Goal: Navigation & Orientation: Find specific page/section

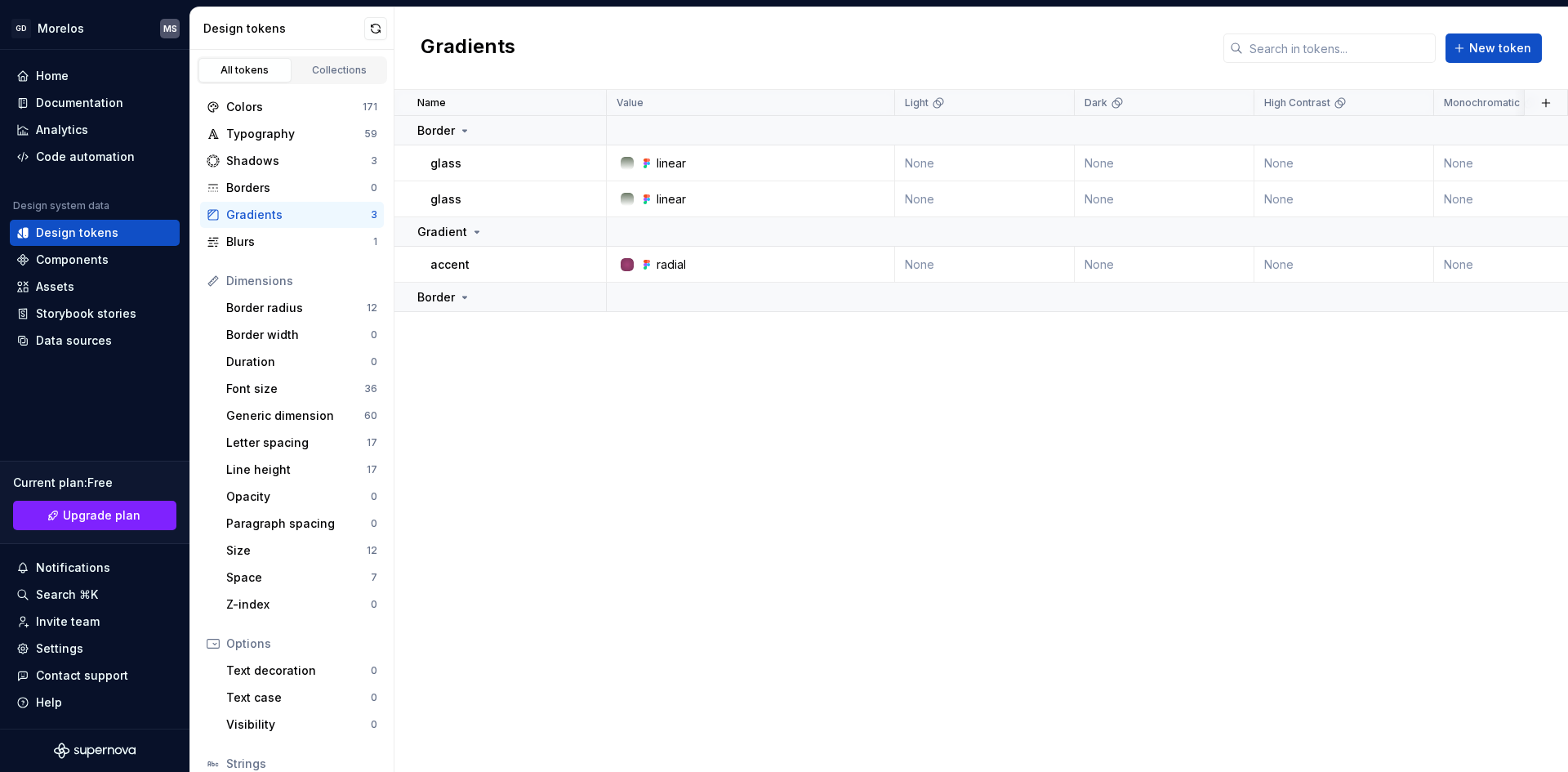
scroll to position [123, 0]
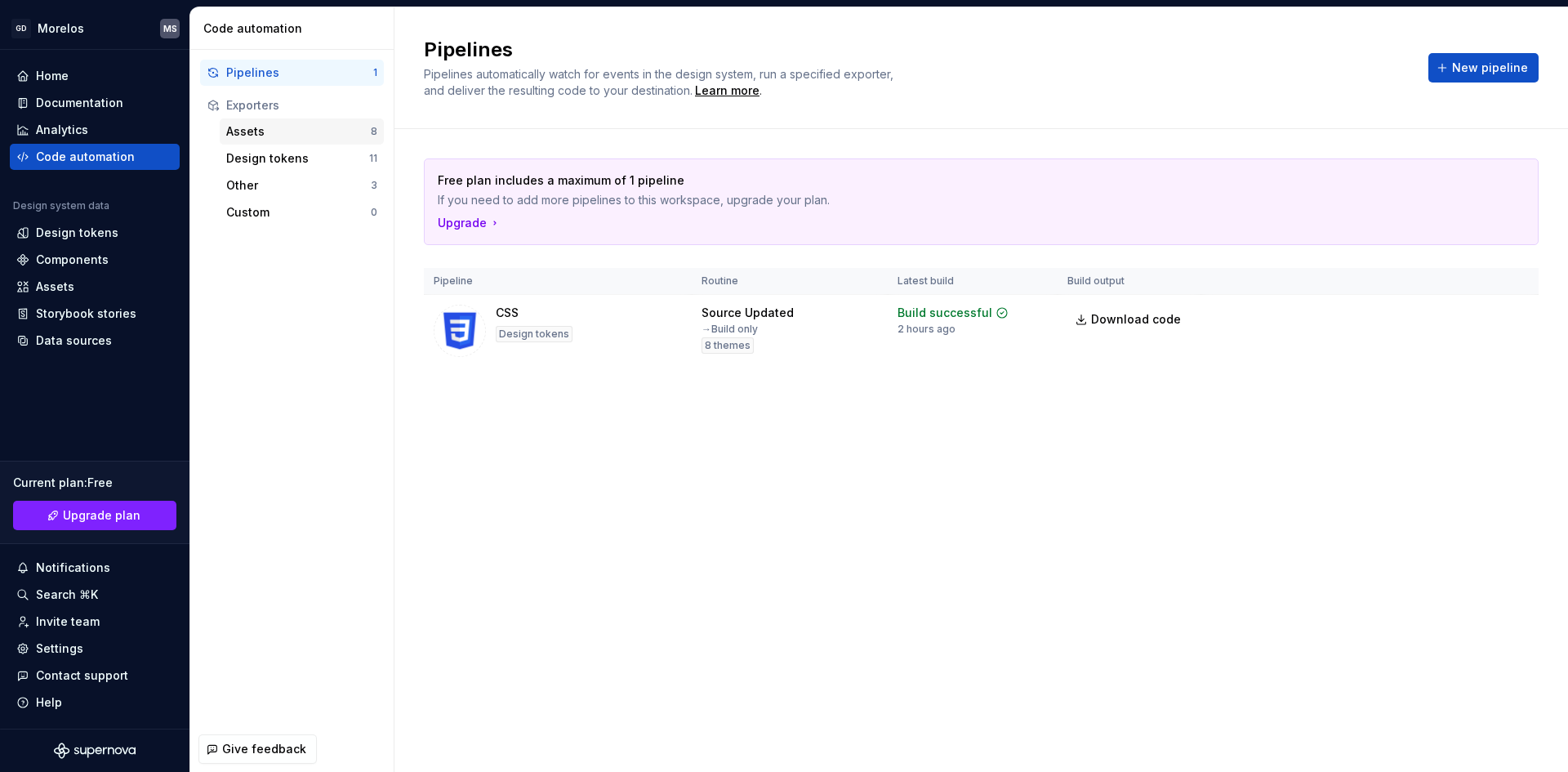
click at [303, 127] on div "Assets" at bounding box center [298, 131] width 145 height 16
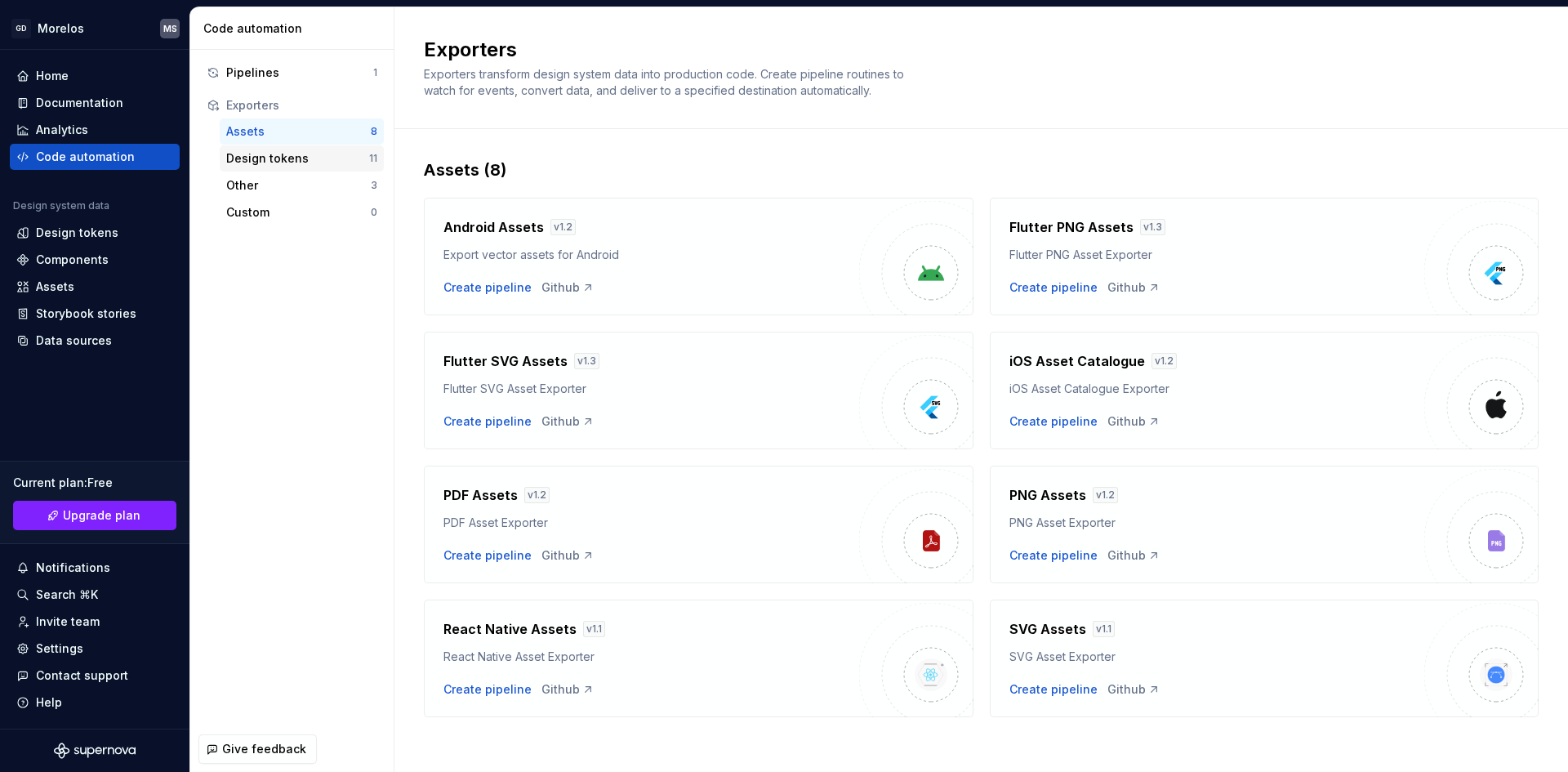
click at [325, 154] on div "Design tokens" at bounding box center [297, 158] width 143 height 16
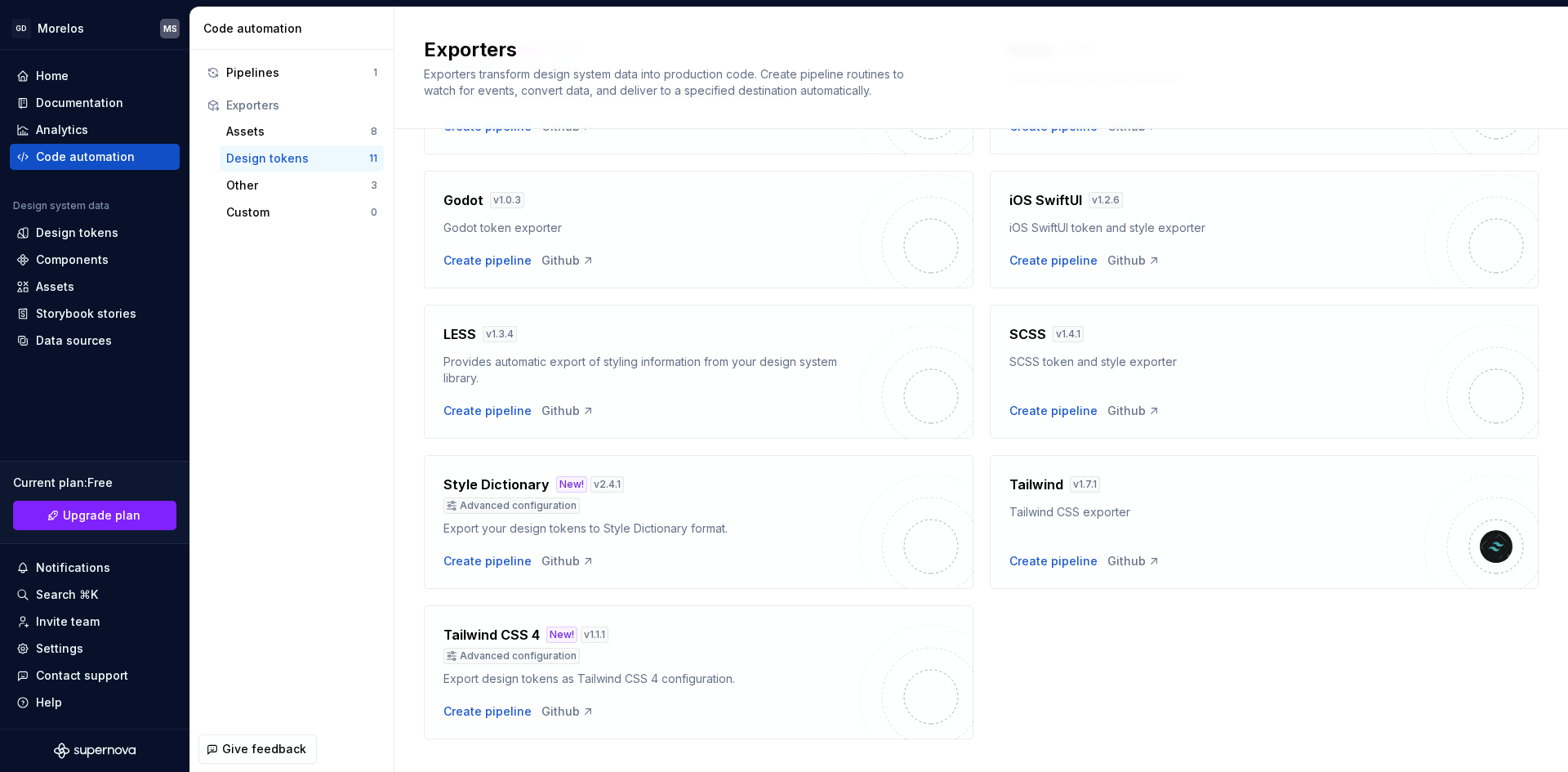
scroll to position [357, 0]
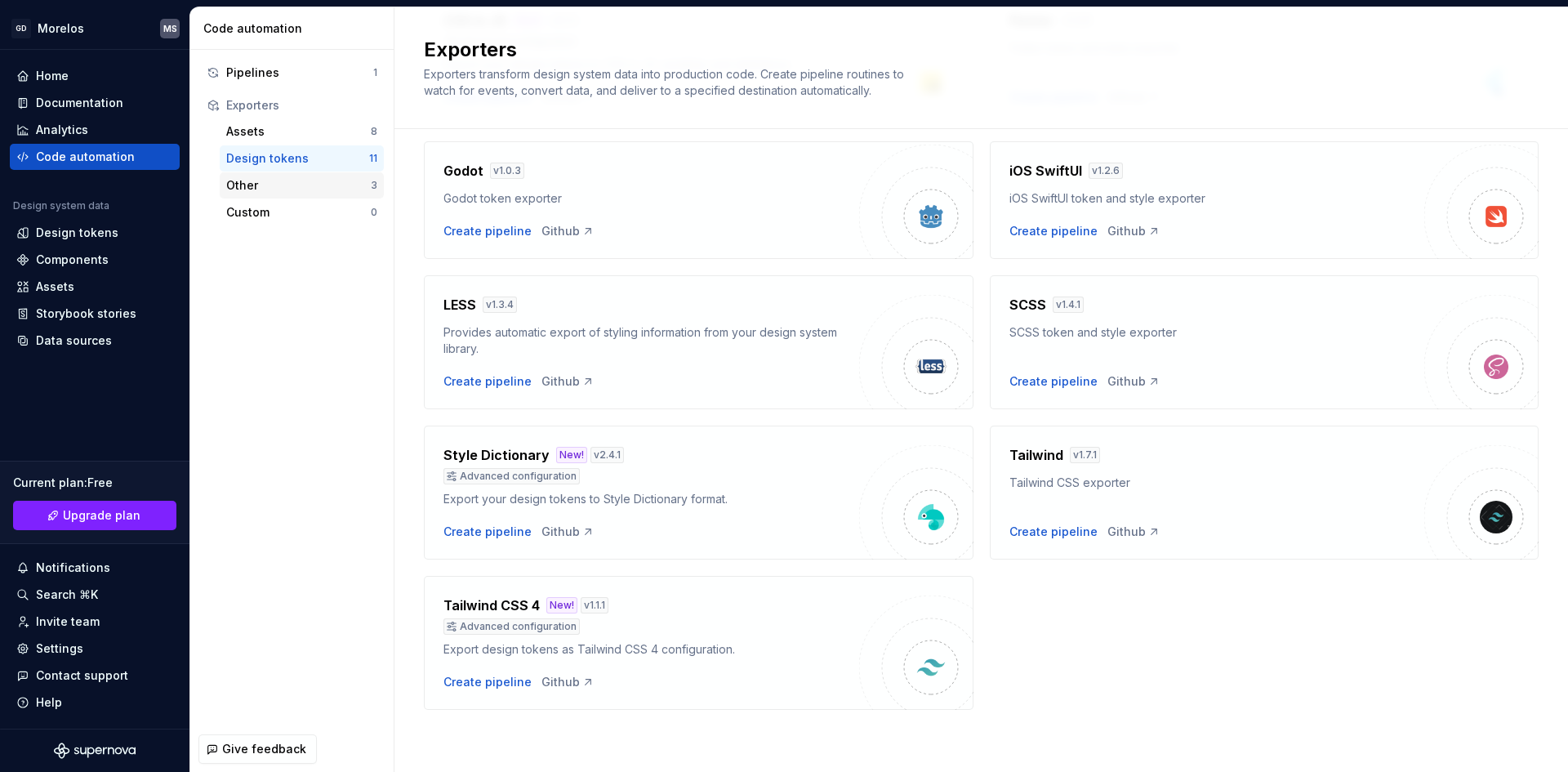
click at [348, 191] on div "Other" at bounding box center [298, 185] width 145 height 16
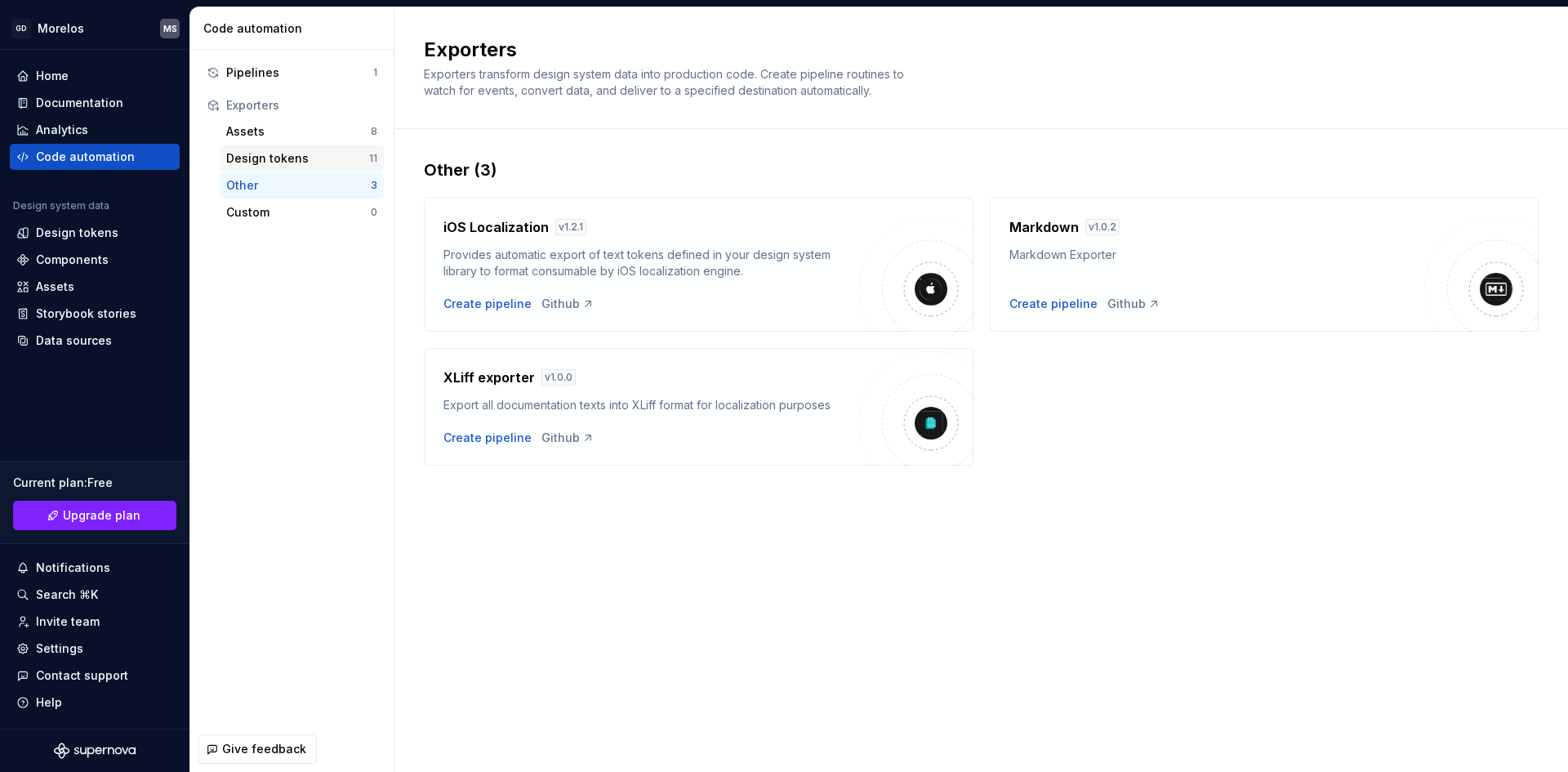
click at [265, 164] on div "Design tokens" at bounding box center [297, 158] width 143 height 16
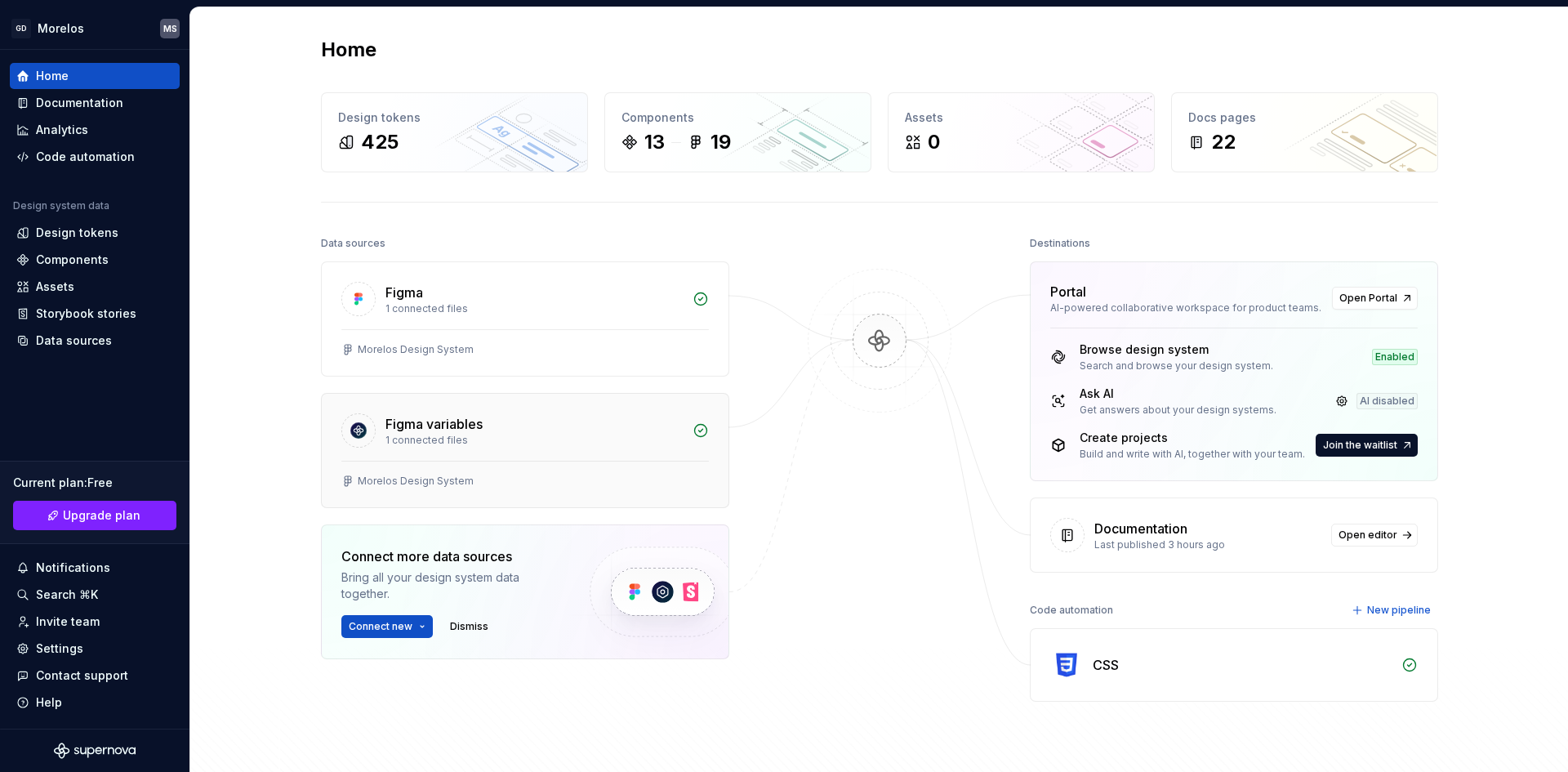
click at [573, 464] on div "Morelos Design System" at bounding box center [525, 484] width 407 height 47
